Goal: Task Accomplishment & Management: Use online tool/utility

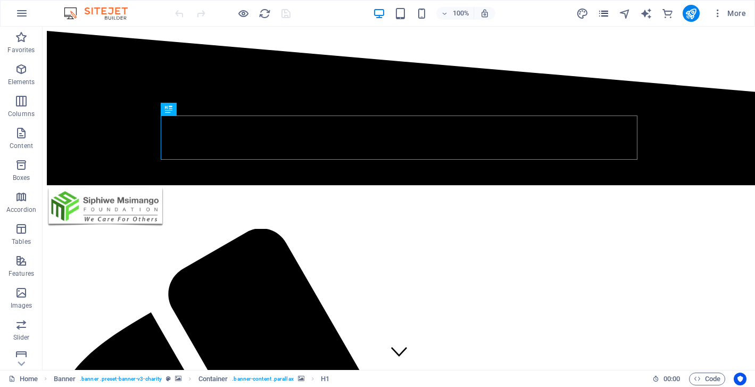
click at [609, 14] on icon "pages" at bounding box center [604, 13] width 12 height 12
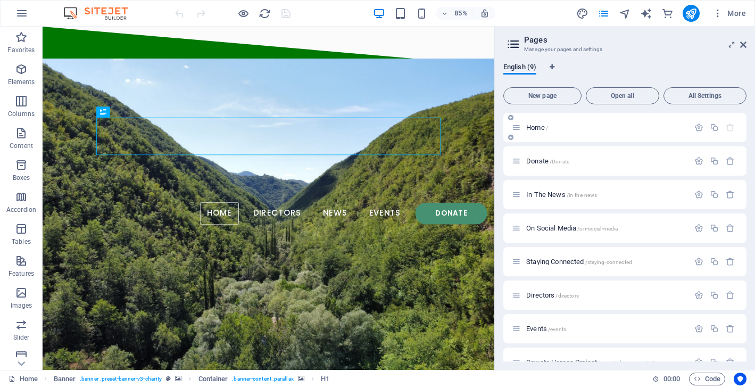
click at [539, 126] on span "Home /" at bounding box center [538, 128] width 22 height 8
click at [532, 127] on span "Home /" at bounding box center [538, 128] width 22 height 8
click at [579, 132] on div "Home /" at bounding box center [600, 127] width 177 height 12
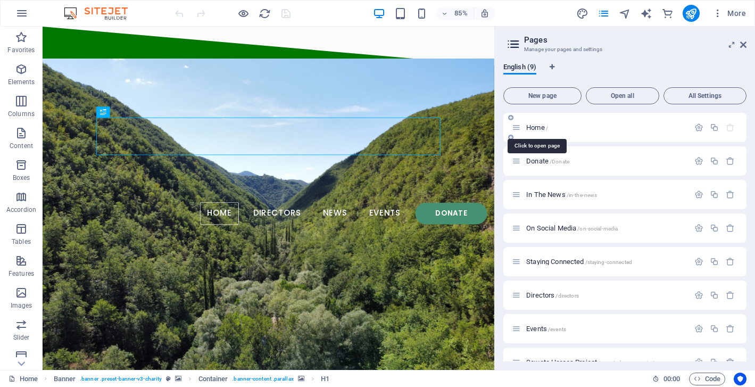
click at [537, 125] on span "Home /" at bounding box center [538, 128] width 22 height 8
drag, startPoint x: 745, startPoint y: 45, endPoint x: 704, endPoint y: 18, distance: 48.9
click at [745, 45] on icon at bounding box center [744, 44] width 6 height 9
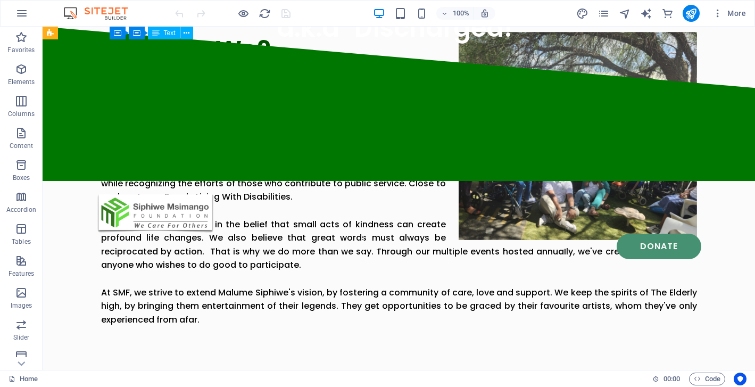
scroll to position [1037, 0]
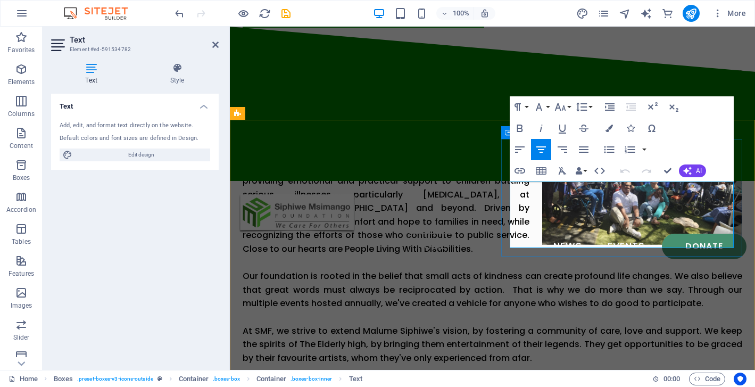
scroll to position [90, 5]
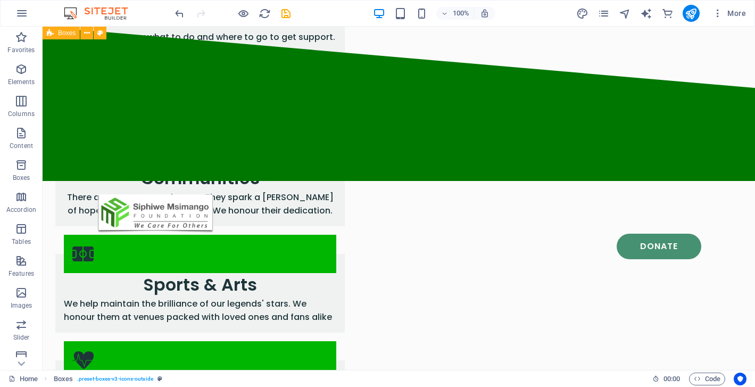
scroll to position [1869, 0]
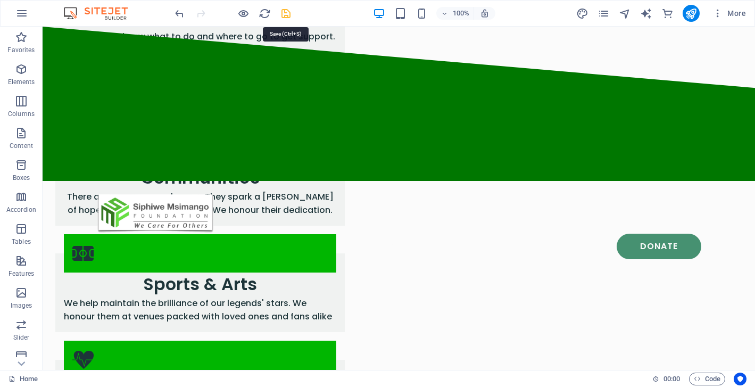
click at [285, 13] on icon "save" at bounding box center [286, 13] width 12 height 12
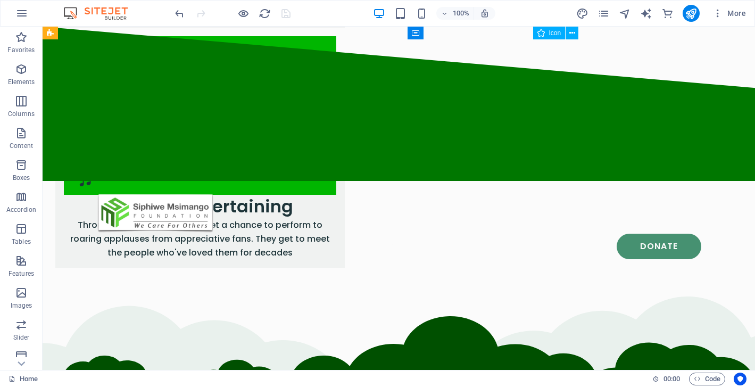
scroll to position [2173, 0]
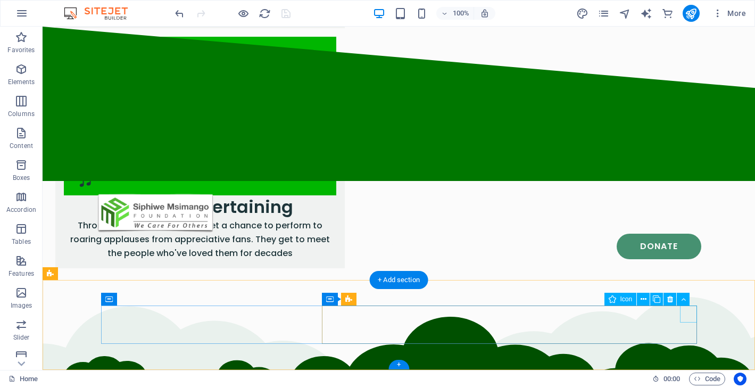
select select "xMidYMid"
select select "px"
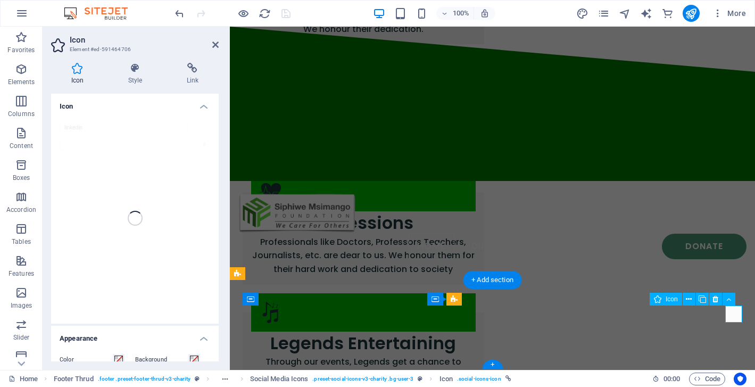
scroll to position [2277, 0]
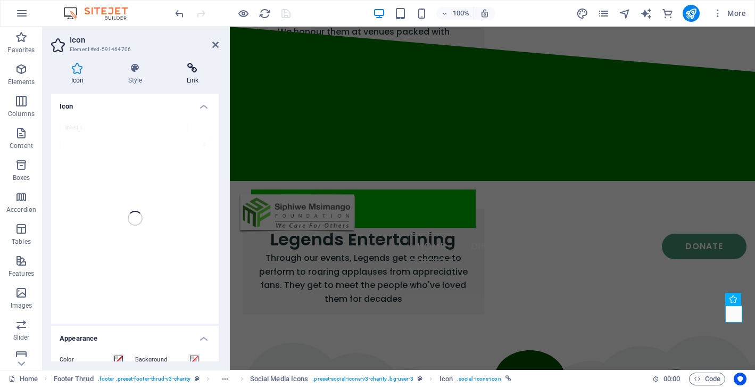
click at [193, 71] on icon at bounding box center [193, 68] width 52 height 11
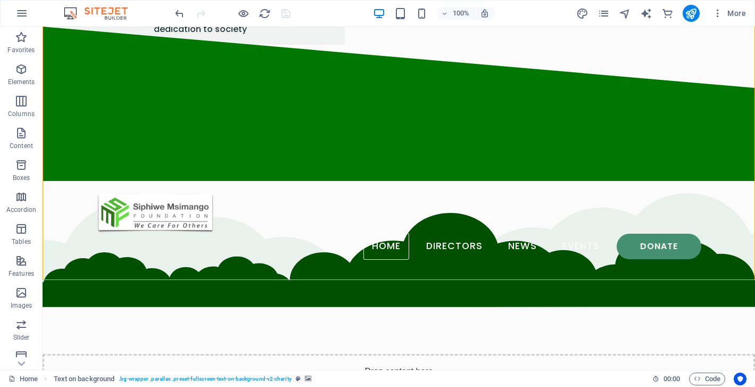
scroll to position [2173, 0]
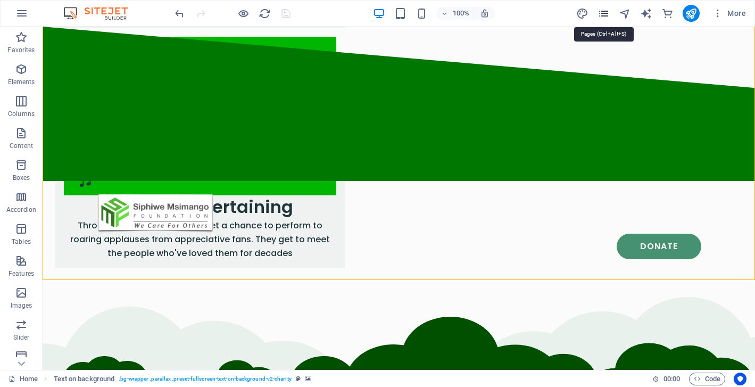
click at [599, 13] on icon "pages" at bounding box center [604, 13] width 12 height 12
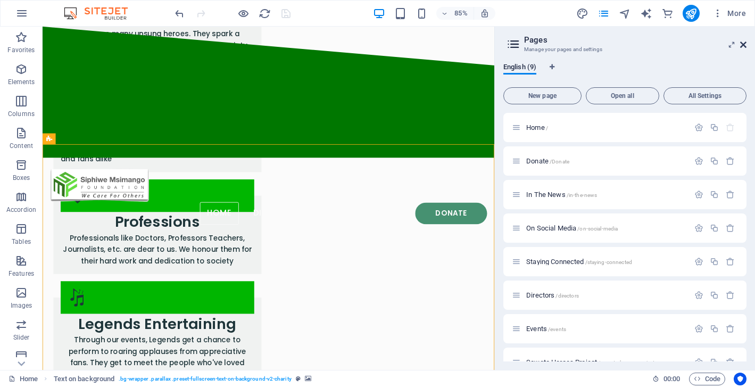
click at [745, 47] on icon at bounding box center [744, 44] width 6 height 9
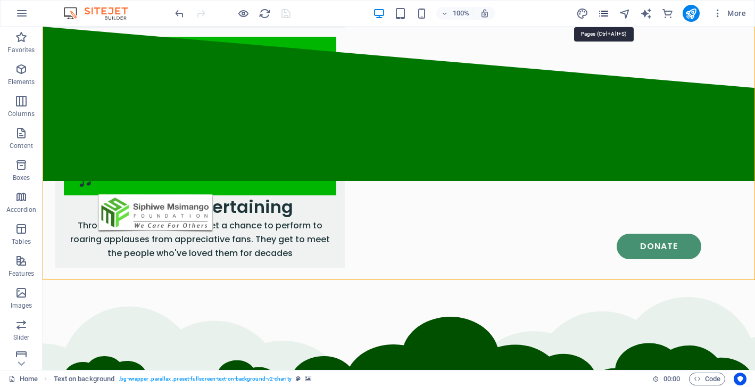
click at [606, 13] on icon "pages" at bounding box center [604, 13] width 12 height 12
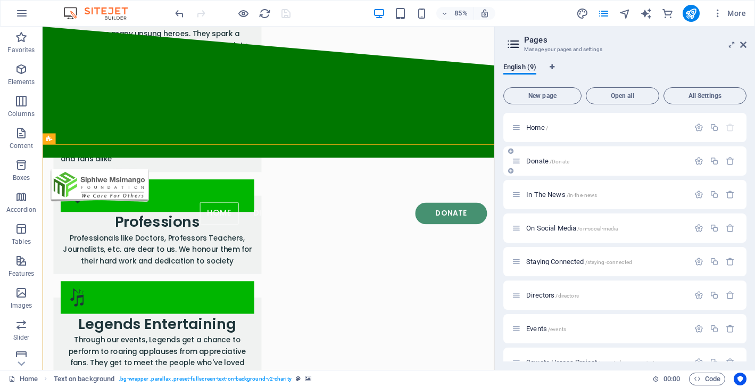
click at [533, 161] on span "Donate /Donate" at bounding box center [548, 161] width 43 height 8
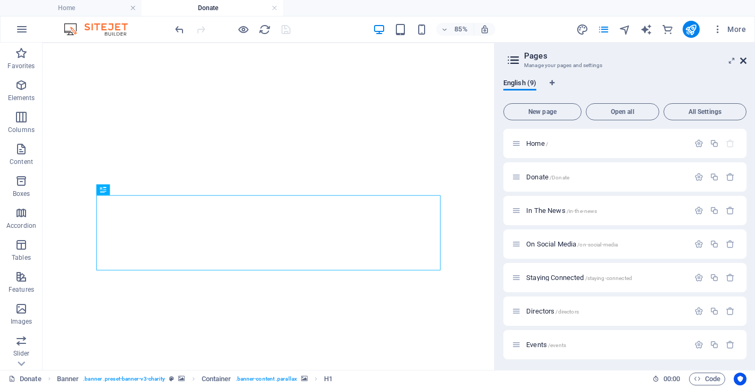
click at [744, 34] on span "More" at bounding box center [730, 29] width 34 height 11
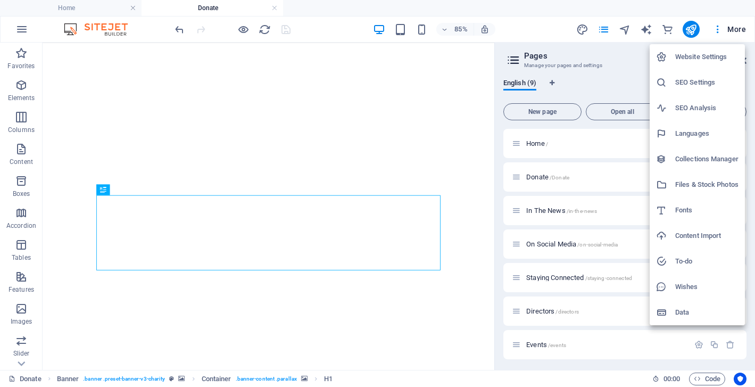
click at [471, 112] on div at bounding box center [377, 193] width 755 height 387
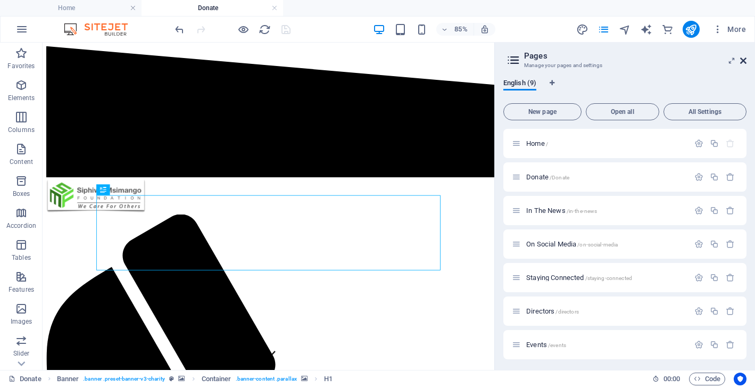
click at [744, 59] on icon at bounding box center [744, 60] width 6 height 9
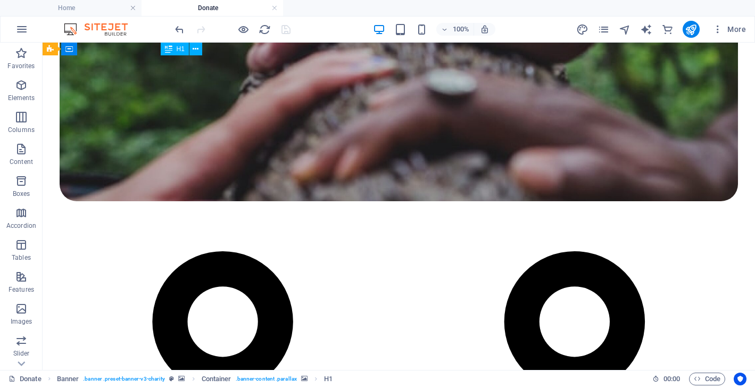
scroll to position [1107, 0]
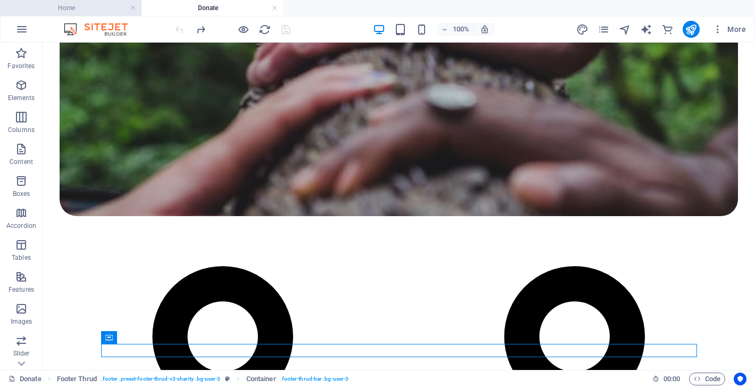
click at [100, 9] on h4 "Home" at bounding box center [71, 8] width 142 height 12
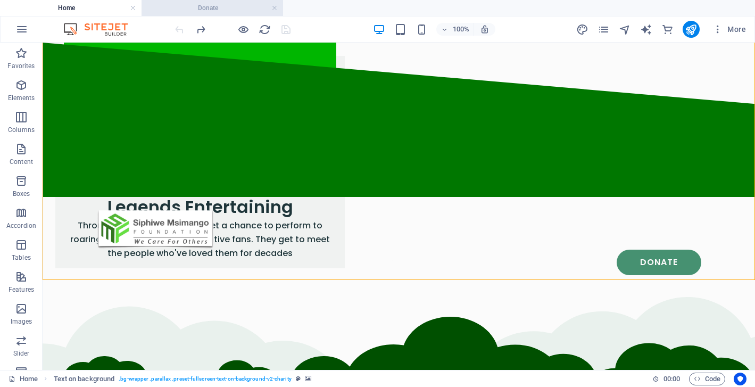
click at [201, 6] on h4 "Donate" at bounding box center [213, 8] width 142 height 12
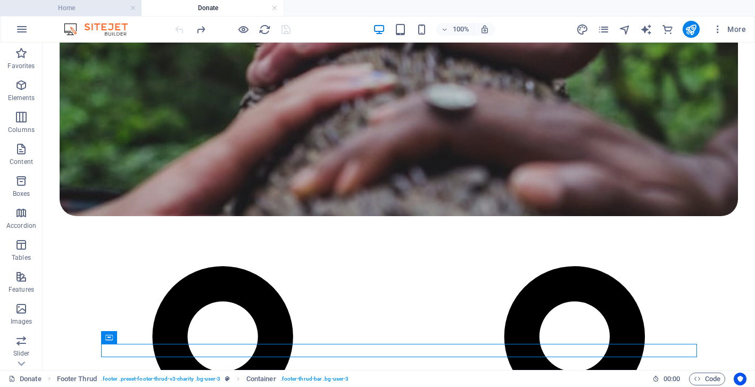
click at [88, 9] on h4 "Home" at bounding box center [71, 8] width 142 height 12
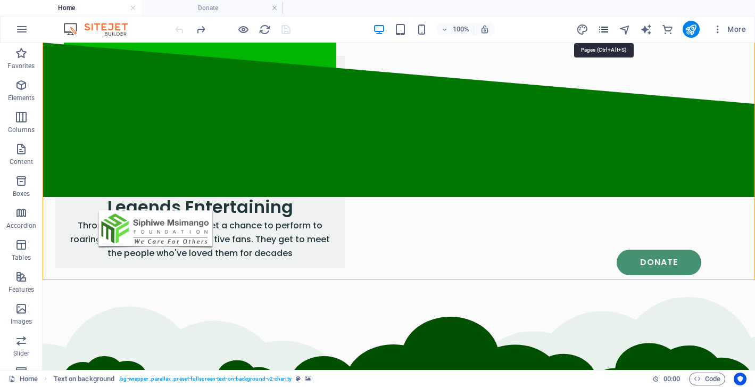
click at [605, 29] on icon "pages" at bounding box center [604, 29] width 12 height 12
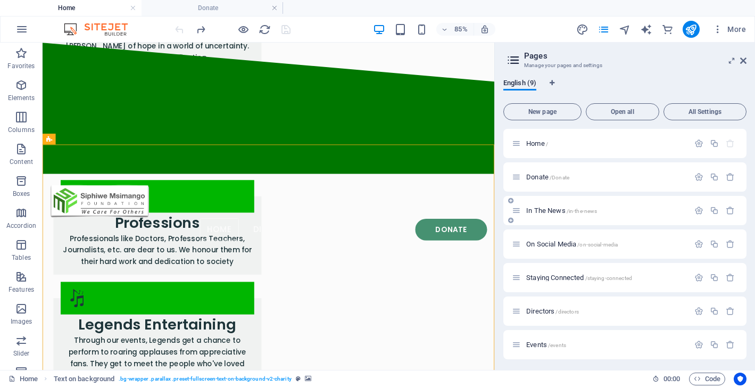
click at [544, 210] on span "In The News /in-the-news" at bounding box center [562, 211] width 71 height 8
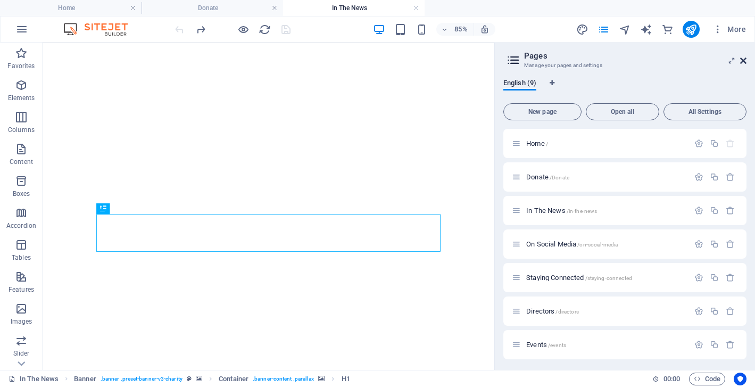
click at [745, 61] on icon at bounding box center [744, 60] width 6 height 9
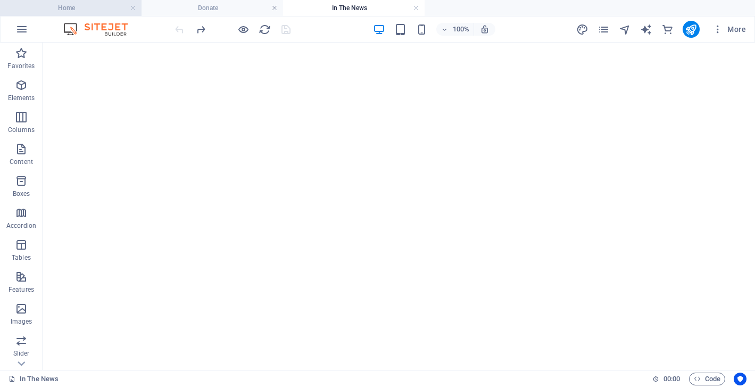
click at [136, 9] on h4 "Home" at bounding box center [71, 8] width 142 height 12
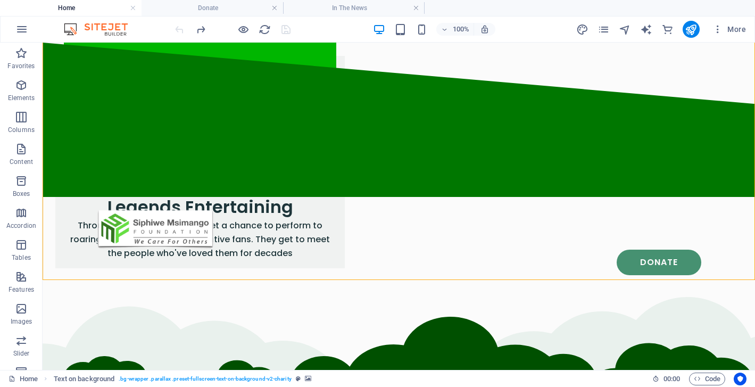
click at [136, 9] on h4 "Home" at bounding box center [71, 8] width 142 height 12
click at [134, 9] on link at bounding box center [133, 8] width 6 height 10
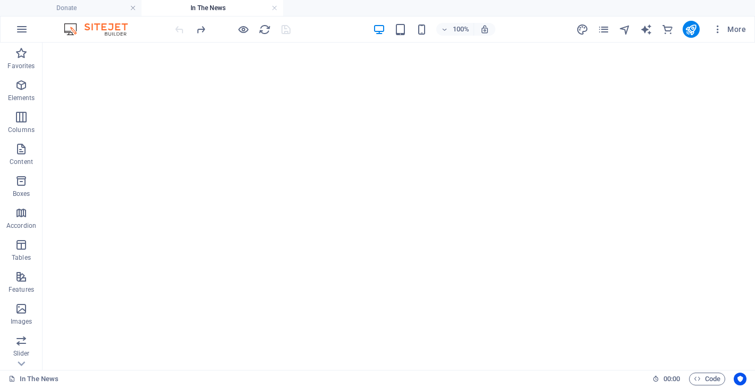
click at [134, 9] on link at bounding box center [133, 8] width 6 height 10
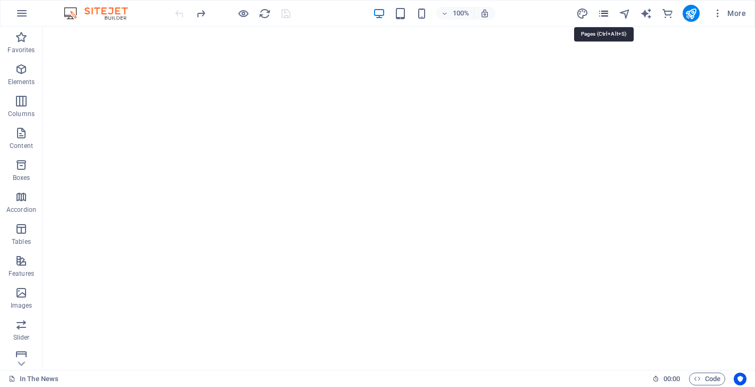
click at [603, 12] on icon "pages" at bounding box center [604, 13] width 12 height 12
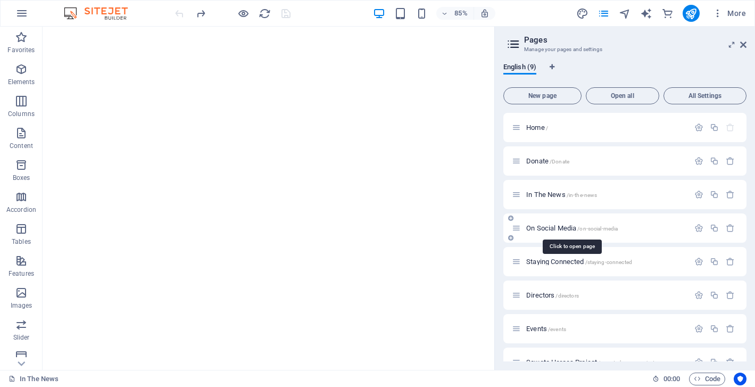
click at [537, 226] on span "On Social Media /on-social-media" at bounding box center [573, 228] width 92 height 8
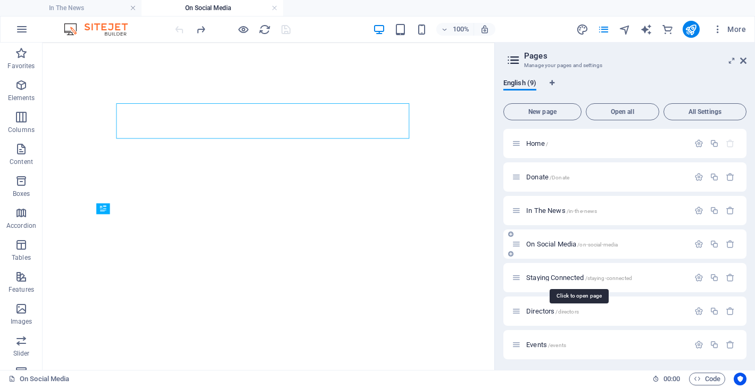
click at [538, 249] on div "On Social Media /on-social-media" at bounding box center [600, 244] width 177 height 12
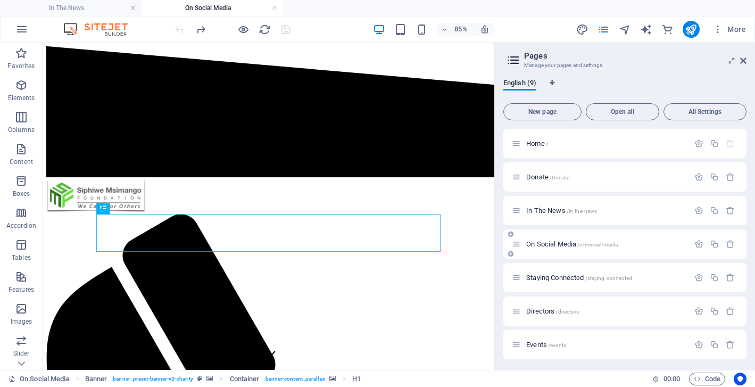
scroll to position [0, 0]
click at [536, 278] on span "Staying Connected /staying-connected" at bounding box center [580, 278] width 106 height 8
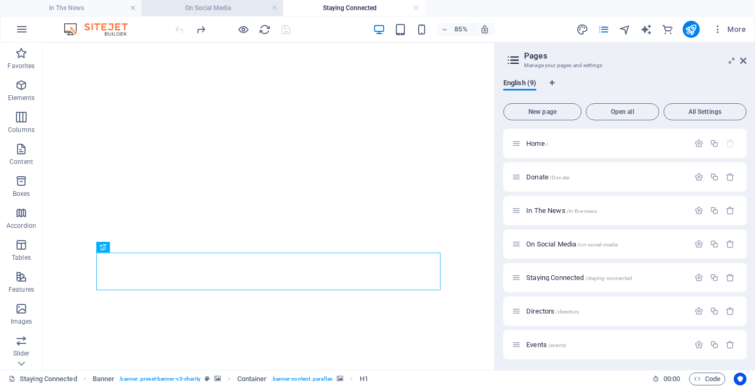
click at [229, 4] on h4 "On Social Media" at bounding box center [213, 8] width 142 height 12
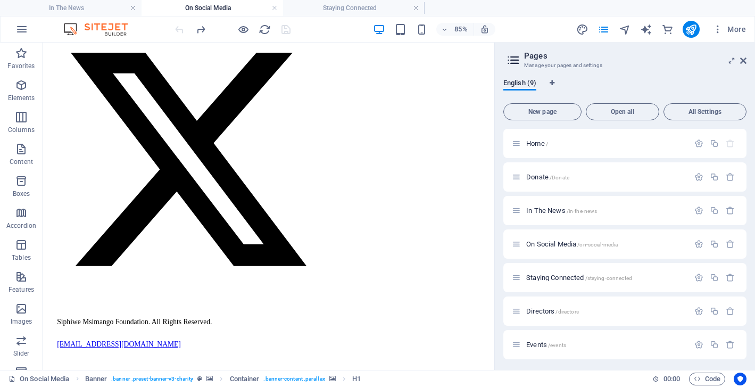
scroll to position [2871, 0]
click at [274, 8] on link at bounding box center [275, 8] width 6 height 10
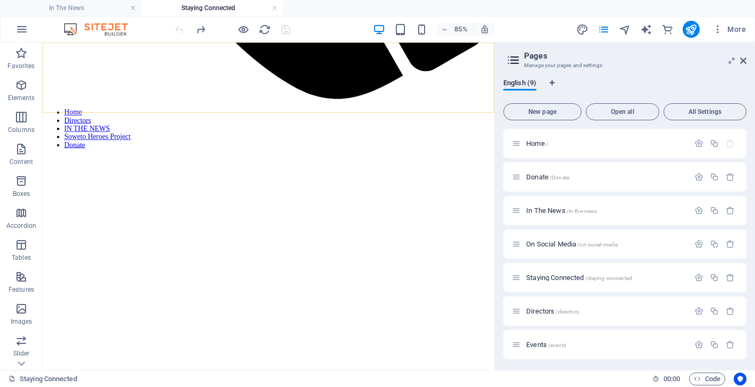
scroll to position [621, 0]
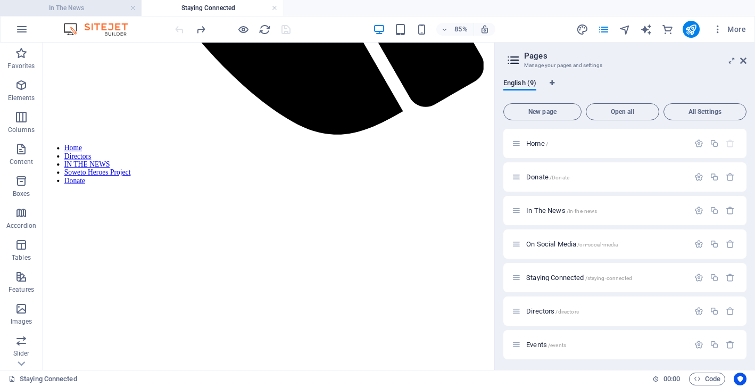
click at [85, 12] on h4 "In The News" at bounding box center [71, 8] width 142 height 12
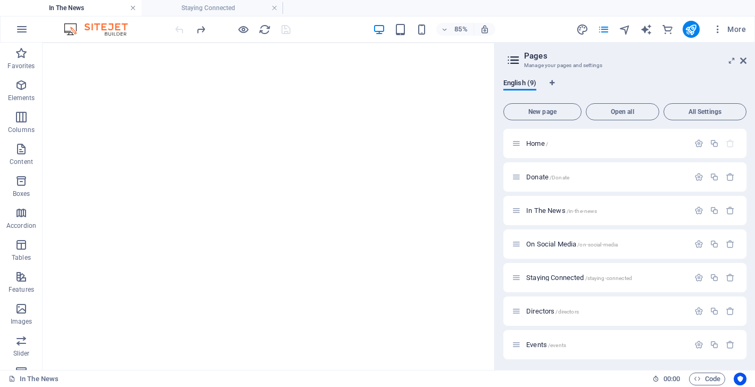
click at [134, 8] on link at bounding box center [133, 8] width 6 height 10
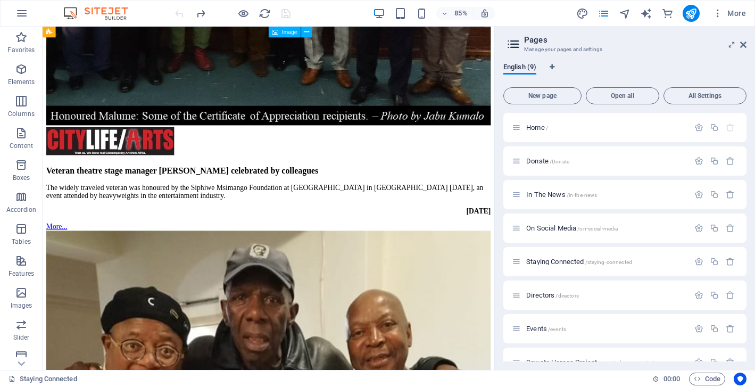
scroll to position [4427, 0]
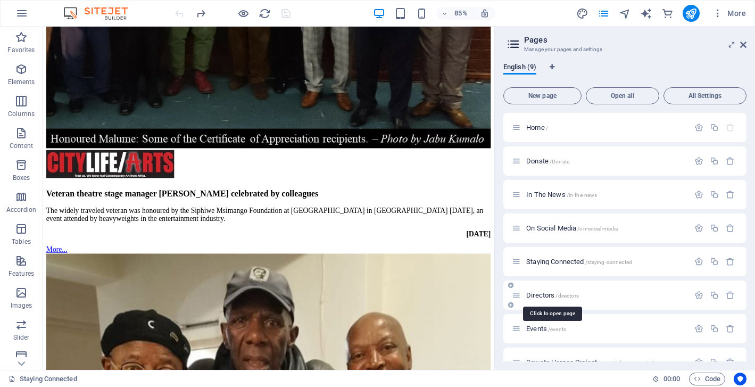
click at [548, 293] on span "Directors /directors" at bounding box center [553, 295] width 53 height 8
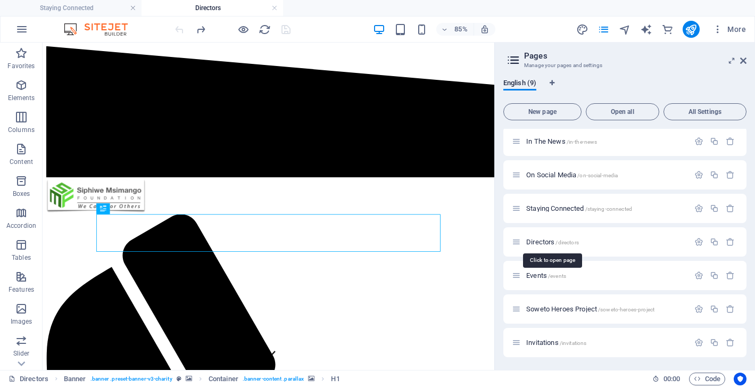
scroll to position [69, 0]
click at [536, 275] on span "Events /events" at bounding box center [547, 276] width 40 height 8
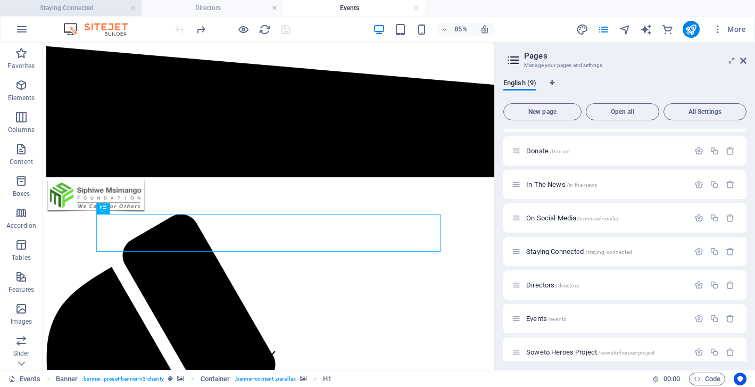
scroll to position [0, 0]
click at [105, 10] on h4 "Staying Connected" at bounding box center [71, 8] width 142 height 12
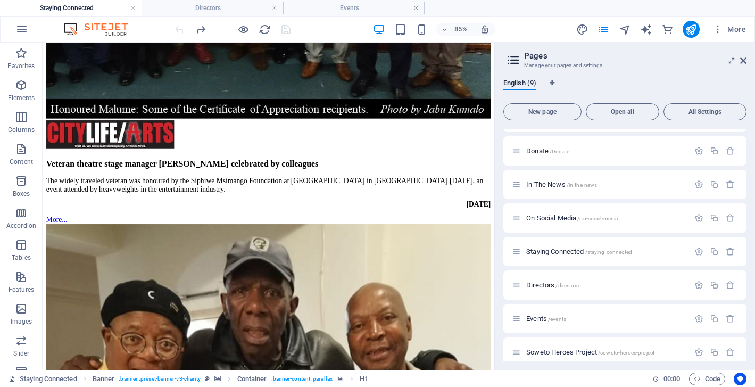
scroll to position [4427, 0]
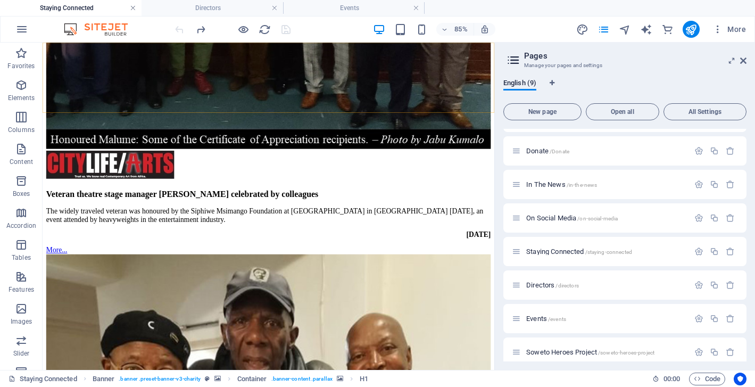
click at [133, 9] on link at bounding box center [133, 8] width 6 height 10
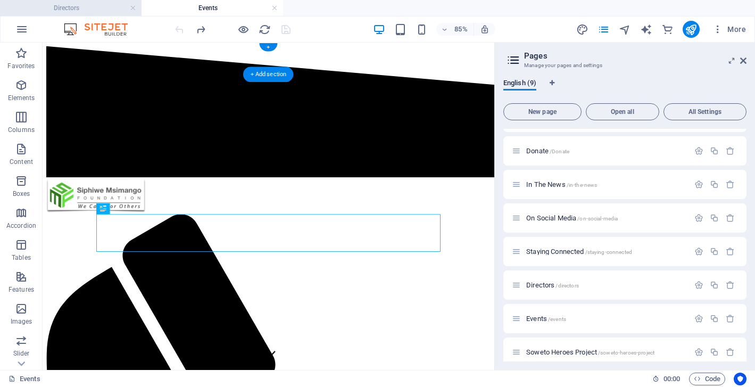
click at [55, 7] on h4 "Directors" at bounding box center [71, 8] width 142 height 12
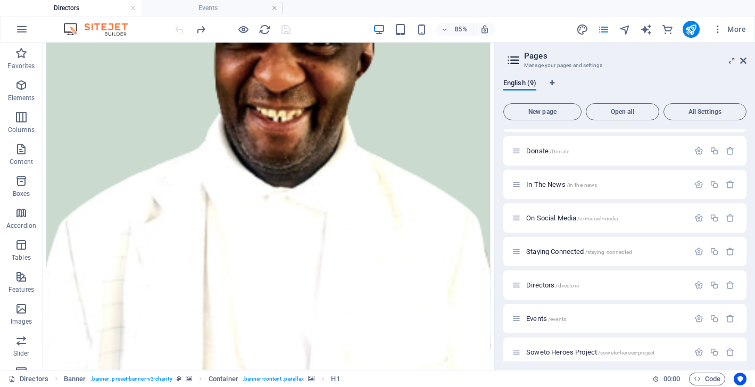
scroll to position [774, 0]
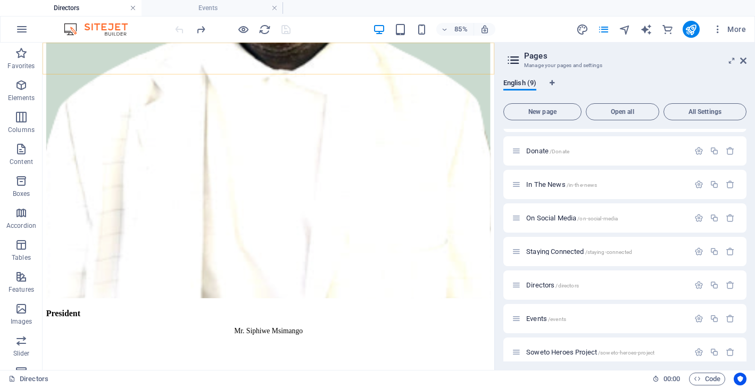
click at [133, 7] on link at bounding box center [133, 8] width 6 height 10
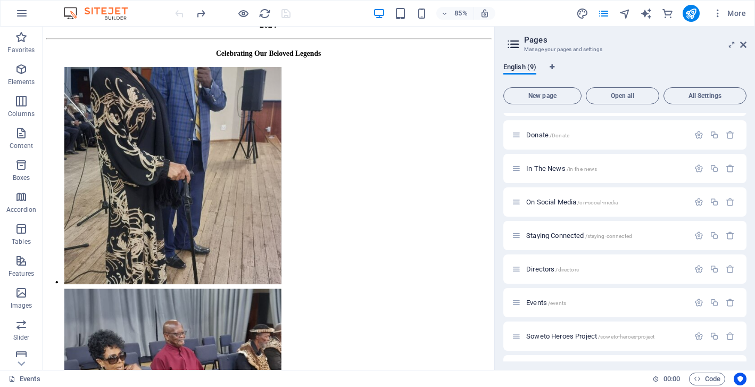
scroll to position [7205, 0]
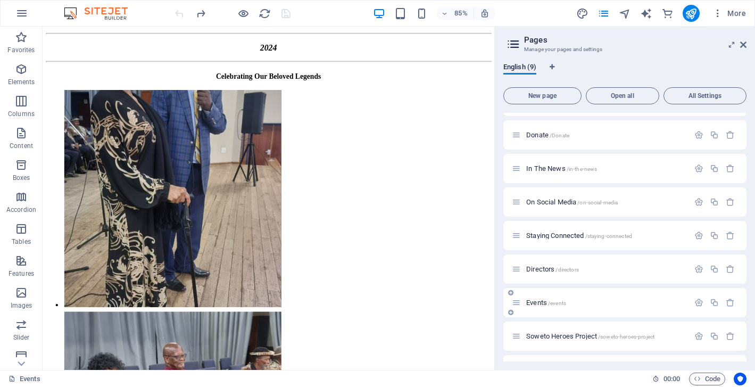
click at [540, 301] on span "Events /events" at bounding box center [547, 303] width 40 height 8
click at [543, 338] on span "Soweto Heroes Project /soweto-heroes-project" at bounding box center [591, 336] width 128 height 8
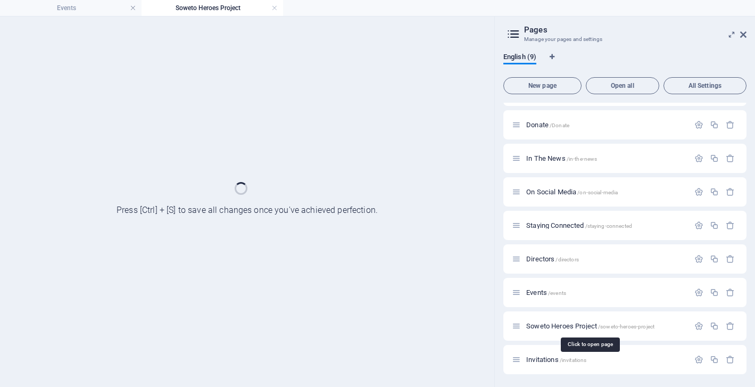
scroll to position [7173, 0]
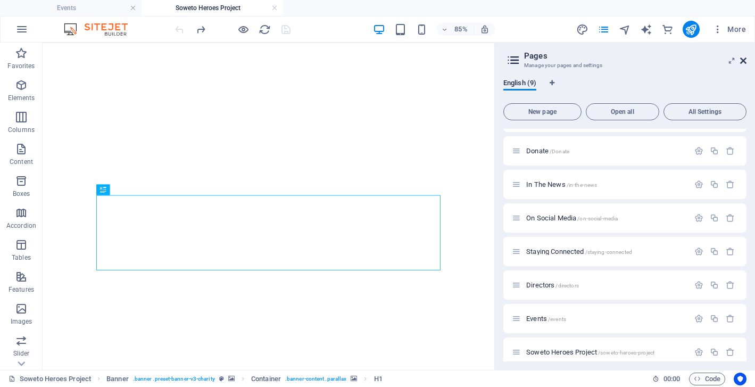
click at [745, 59] on icon at bounding box center [744, 60] width 6 height 9
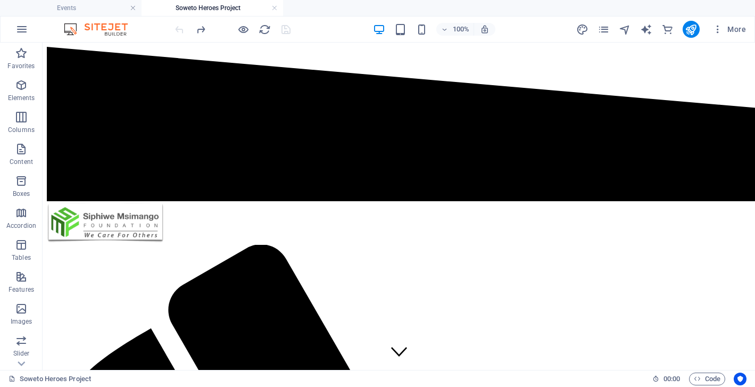
scroll to position [7009, 0]
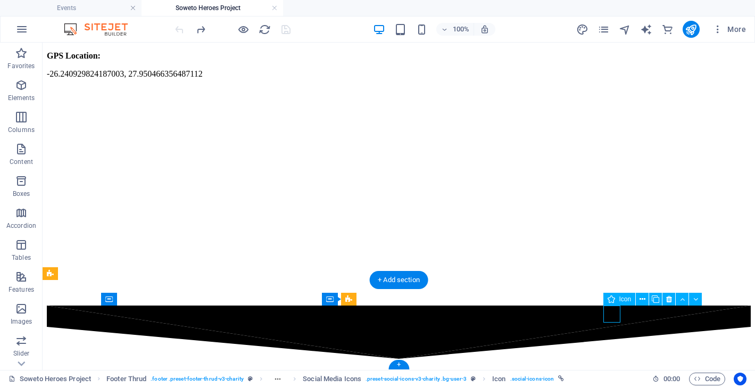
select select "xMidYMid"
select select "px"
select select "3"
select select
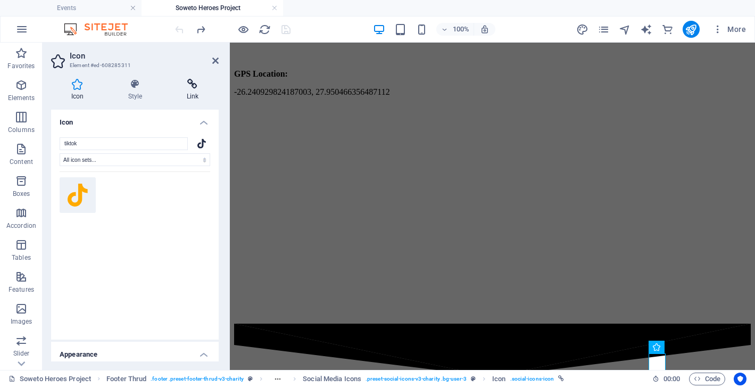
click at [192, 85] on icon at bounding box center [193, 84] width 52 height 11
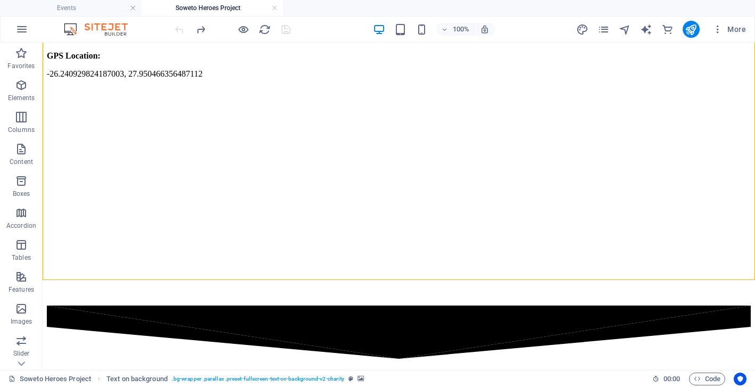
click at [283, 26] on div at bounding box center [232, 29] width 119 height 17
click at [692, 30] on icon "publish" at bounding box center [691, 29] width 12 height 12
